Goal: Navigation & Orientation: Understand site structure

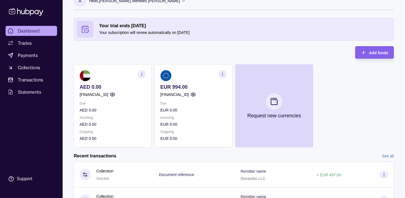
scroll to position [45, 0]
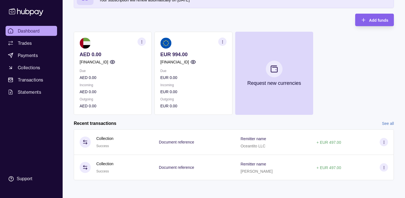
click at [35, 33] on span "Dashboard" at bounding box center [29, 31] width 22 height 7
click at [26, 47] on link "Trades" at bounding box center [32, 43] width 52 height 10
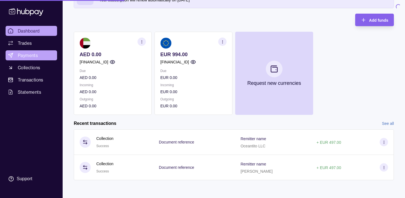
click at [25, 57] on span "Payments" at bounding box center [28, 55] width 20 height 7
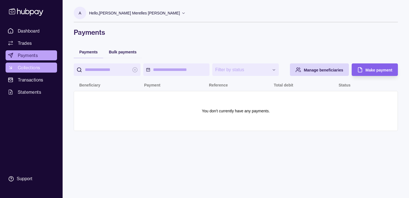
click at [22, 65] on span "Collections" at bounding box center [29, 67] width 22 height 7
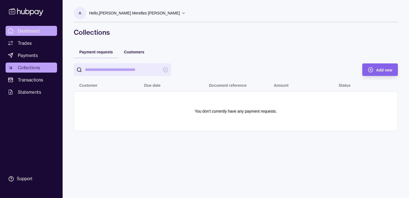
click at [28, 33] on span "Dashboard" at bounding box center [29, 31] width 22 height 7
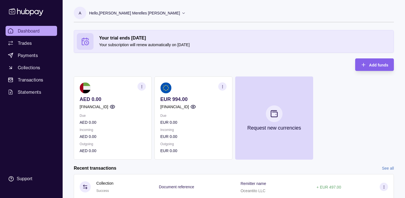
click at [185, 107] on p "[FINANCIAL_ID]" at bounding box center [174, 107] width 29 height 6
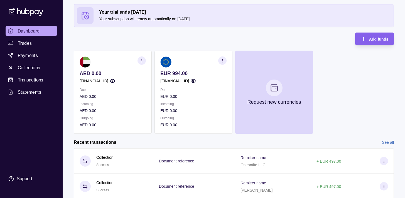
scroll to position [21, 0]
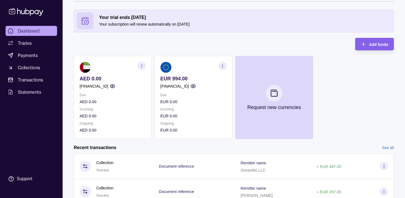
click at [224, 62] on section "button" at bounding box center [222, 66] width 8 height 8
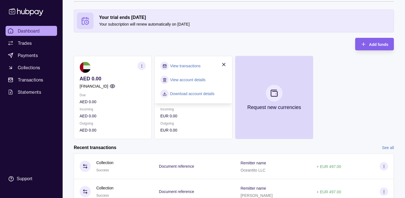
click at [202, 48] on div "Your trial ends in 23 days Your subscription will renew automatically on 09 Oct…" at bounding box center [234, 74] width 320 height 130
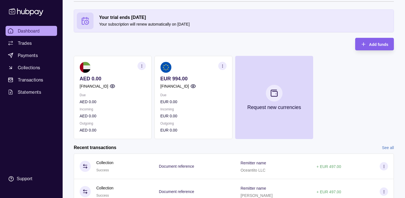
scroll to position [45, 0]
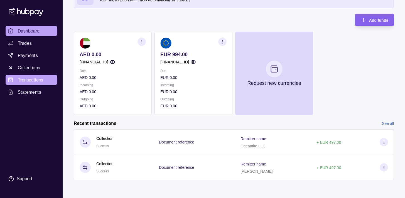
click at [31, 80] on span "Transactions" at bounding box center [31, 80] width 26 height 7
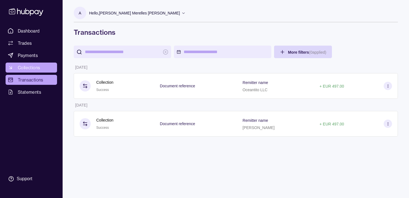
click at [28, 69] on span "Collections" at bounding box center [29, 67] width 22 height 7
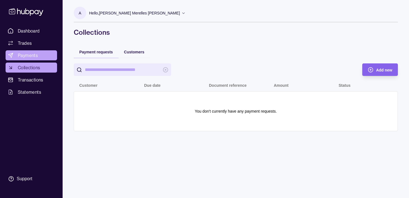
click at [24, 55] on span "Payments" at bounding box center [28, 55] width 20 height 7
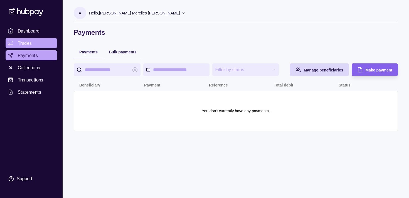
click at [25, 42] on span "Trades" at bounding box center [25, 43] width 14 height 7
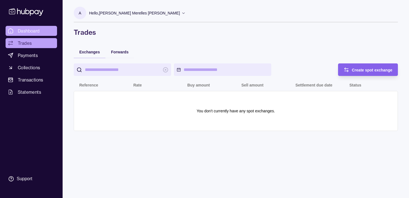
click at [26, 33] on span "Dashboard" at bounding box center [29, 31] width 22 height 7
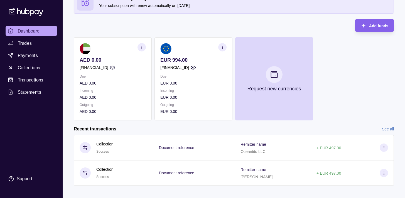
scroll to position [45, 0]
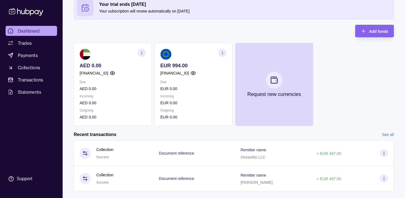
scroll to position [45, 0]
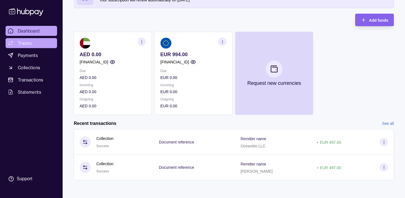
click at [31, 43] on span "Trades" at bounding box center [25, 43] width 14 height 7
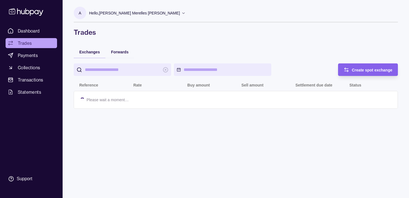
click at [26, 58] on span "Payments" at bounding box center [28, 55] width 20 height 7
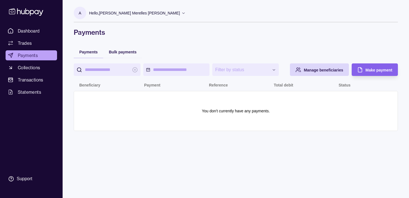
click at [22, 73] on ul "Dashboard Trades Payments Collections Transactions Statements" at bounding box center [32, 61] width 52 height 71
click at [23, 67] on span "Collections" at bounding box center [29, 67] width 22 height 7
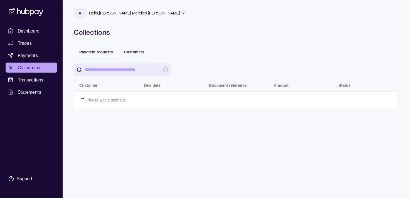
click at [21, 79] on span "Transactions" at bounding box center [31, 80] width 26 height 7
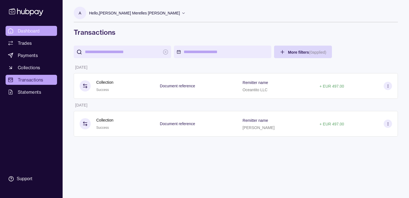
click at [28, 31] on span "Dashboard" at bounding box center [29, 31] width 22 height 7
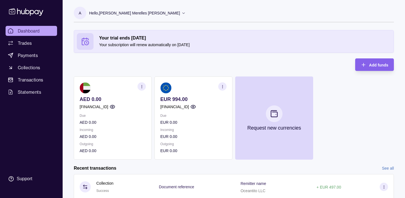
click at [27, 29] on span "Dashboard" at bounding box center [29, 31] width 22 height 7
